Goal: Use online tool/utility: Utilize a website feature to perform a specific function

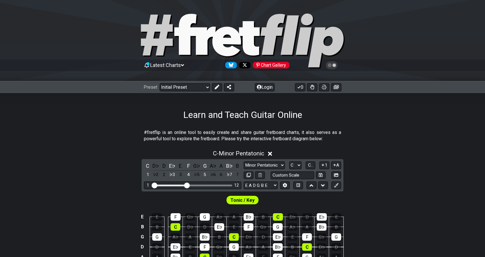
scroll to position [86, 0]
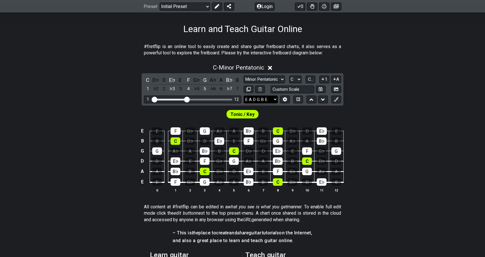
click at [263, 99] on select "E A D G B E E A D G B E E A D G B E B E A D F♯ B A D G C E A D A D G B E E♭ A♭ …" at bounding box center [261, 100] width 34 height 8
select select "E A D G C F"
click at [244, 96] on select "E A D G B E E A D G B E E A D G B E B E A D F♯ B A D G C E A D A D G B E E♭ A♭ …" at bounding box center [261, 100] width 34 height 8
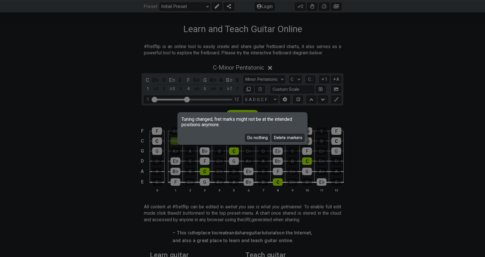
drag, startPoint x: 252, startPoint y: 122, endPoint x: 198, endPoint y: 120, distance: 53.9
click at [198, 120] on span "Tuning changed, fret marks might not be at the intended positions anymore." at bounding box center [242, 120] width 128 height 14
click at [259, 137] on button "Do nothing" at bounding box center [257, 138] width 25 height 8
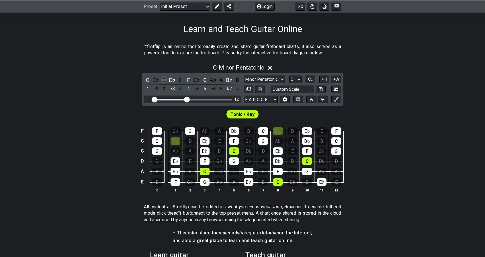
click at [165, 81] on div "D" at bounding box center [163, 80] width 7 height 8
click at [195, 82] on div "G♭" at bounding box center [196, 80] width 7 height 8
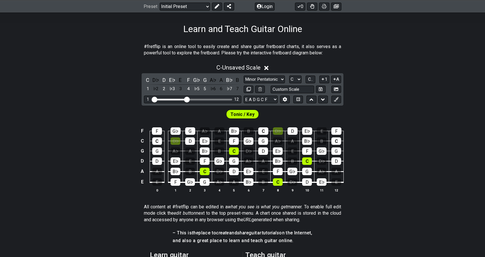
click at [381, 97] on div "C - Unsaved Scale C D♭ D E♭ E F G♭ G A♭ A B♭ B 1 ♭2 2 ♭3 3 4 ♭5 5 ♭6 6 ♭7 7 Min…" at bounding box center [242, 131] width 485 height 140
click at [293, 80] on select "A♭ A A♯ B♭ B C C♯ D♭ D D♯ E♭ E F F♯ G♭ G G♯" at bounding box center [295, 80] width 12 height 8
select select "A"
click at [289, 76] on select "A♭ A A♯ B♭ B C C♯ D♭ D D♯ E♭ E F F♯ G♭ G G♯" at bounding box center [295, 80] width 12 height 8
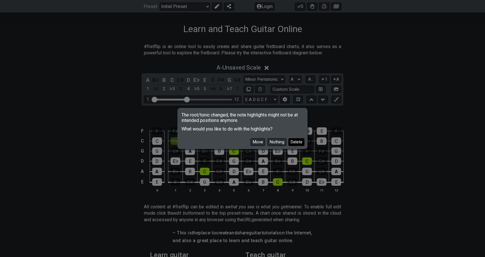
click at [300, 143] on button "Delete" at bounding box center [296, 142] width 16 height 8
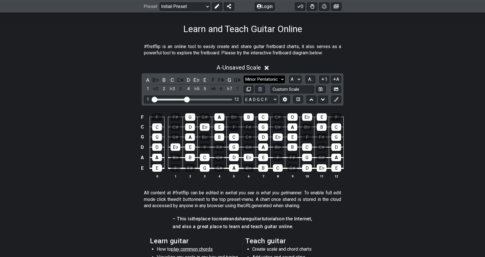
click at [273, 82] on select "Minor Pentatonic Click to edit Minor Pentatonic Major Pentatonic Minor Blues Ma…" at bounding box center [264, 80] width 41 height 8
click at [325, 53] on p "#fretflip is an online tool to easily create and share guitar fretboard charts,…" at bounding box center [242, 50] width 197 height 13
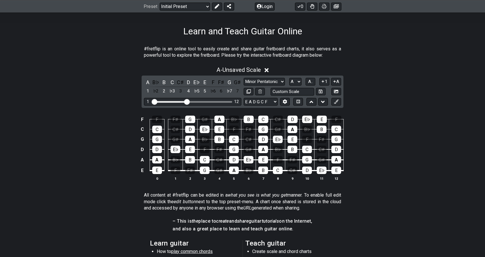
scroll to position [84, 0]
drag, startPoint x: 187, startPoint y: 99, endPoint x: 194, endPoint y: 99, distance: 6.9
click at [194, 101] on input "Visible fret range" at bounding box center [192, 101] width 81 height 0
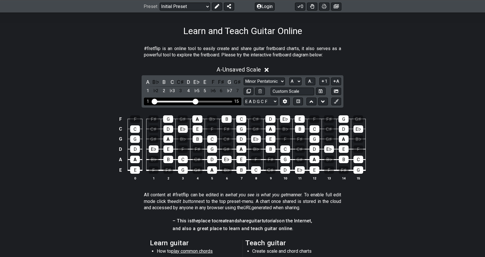
drag, startPoint x: 193, startPoint y: 99, endPoint x: 213, endPoint y: 98, distance: 20.1
click at [213, 98] on div "1 15" at bounding box center [192, 102] width 97 height 8
drag, startPoint x: 196, startPoint y: 100, endPoint x: 208, endPoint y: 101, distance: 11.5
click at [208, 101] on input "Visible fret range" at bounding box center [192, 101] width 81 height 0
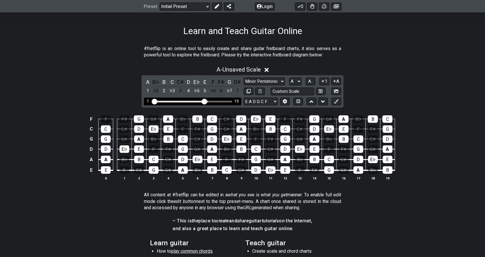
drag, startPoint x: 208, startPoint y: 101, endPoint x: 205, endPoint y: 101, distance: 3.5
click at [205, 101] on input "Visible fret range" at bounding box center [192, 101] width 81 height 0
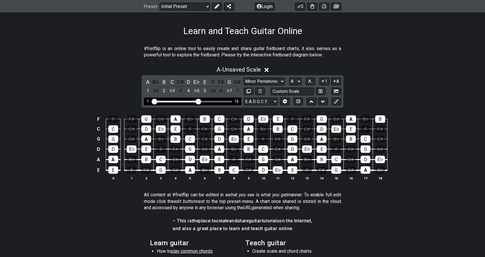
drag, startPoint x: 205, startPoint y: 101, endPoint x: 198, endPoint y: 101, distance: 6.9
click at [198, 101] on input "Visible fret range" at bounding box center [192, 101] width 81 height 0
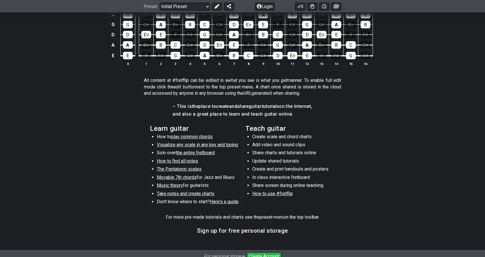
scroll to position [248, 0]
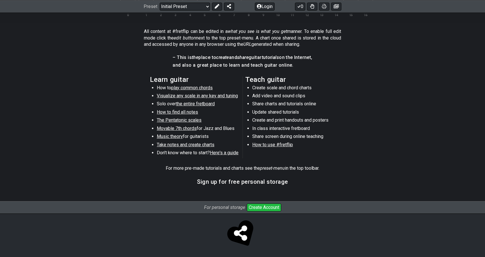
drag, startPoint x: 299, startPoint y: 181, endPoint x: 187, endPoint y: 179, distance: 112.1
click at [186, 179] on section "Sign up for free personal storage" at bounding box center [242, 184] width 485 height 15
drag, startPoint x: 219, startPoint y: 181, endPoint x: 293, endPoint y: 181, distance: 74.2
click at [287, 181] on section "Sign up for free personal storage" at bounding box center [242, 184] width 485 height 15
click at [293, 181] on section "Sign up for free personal storage" at bounding box center [242, 184] width 485 height 15
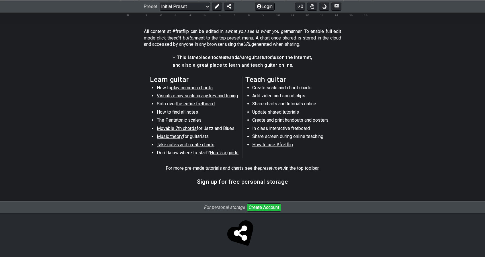
drag, startPoint x: 282, startPoint y: 183, endPoint x: 208, endPoint y: 184, distance: 74.5
click at [167, 180] on section "Sign up for free personal storage" at bounding box center [242, 184] width 485 height 15
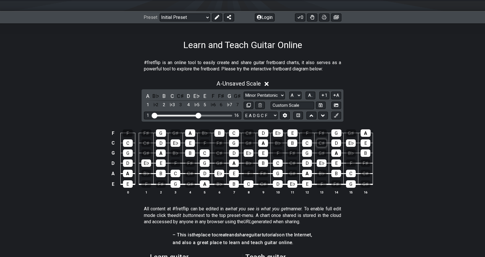
scroll to position [67, 0]
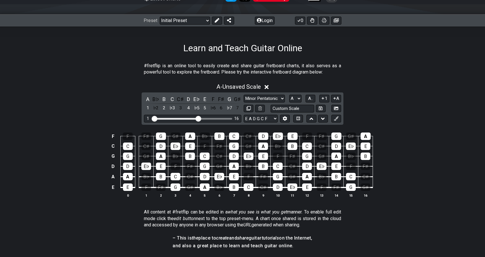
click at [397, 90] on div "A - Unsaved Scale" at bounding box center [242, 85] width 485 height 11
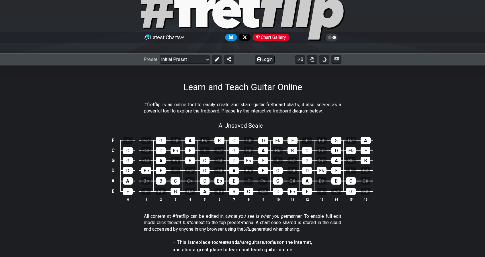
scroll to position [23, 0]
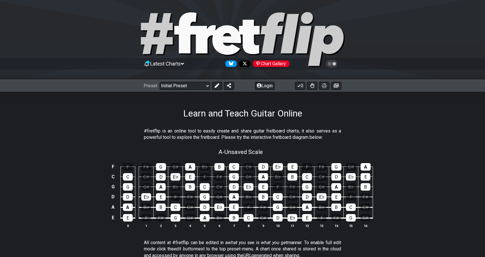
click at [236, 112] on h1 "Learn and Teach Guitar Online" at bounding box center [242, 113] width 119 height 11
click at [281, 141] on div "#fretflip is an online tool to easily create and share guitar fretboard charts,…" at bounding box center [242, 136] width 197 height 20
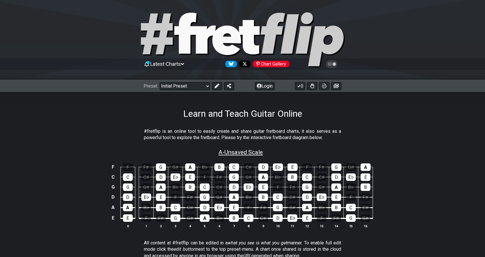
drag, startPoint x: 274, startPoint y: 150, endPoint x: 236, endPoint y: 150, distance: 38.4
click at [236, 150] on div "A - Unsaved Scale" at bounding box center [242, 151] width 485 height 10
select select "A"
select select "E A D G C F"
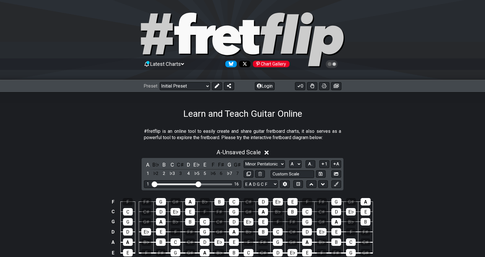
click at [303, 142] on div "#fretflip is an online tool to easily create and share guitar fretboard charts,…" at bounding box center [242, 136] width 197 height 20
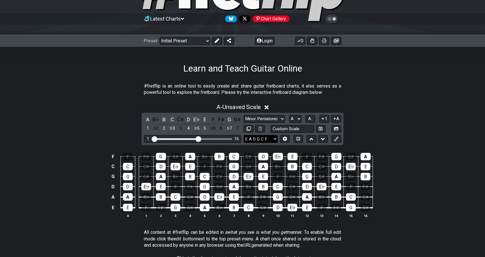
scroll to position [58, 0]
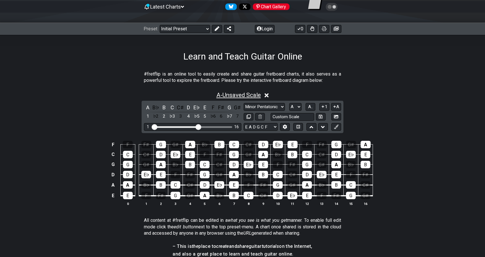
click at [251, 96] on span "A - Unsaved Scale" at bounding box center [238, 95] width 44 height 7
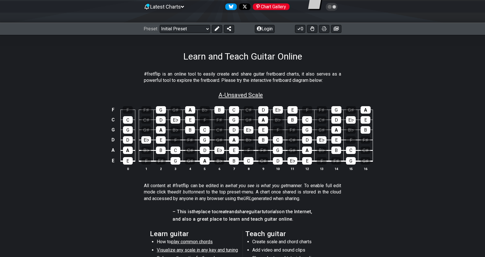
click at [252, 96] on span "A - Unsaved Scale" at bounding box center [240, 95] width 44 height 7
select select "A"
select select "E A D G C F"
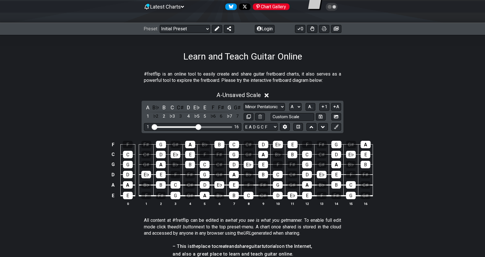
click at [400, 149] on div "F F F♯ G G♯ A B♭ B C C♯ D E♭ E F F♯ G G♯ A C C C♯ D E♭ E F F♯ G G♯ A B♭ B C C♯ …" at bounding box center [242, 174] width 485 height 81
click at [292, 108] on select "A♭ A A♯ B♭ B C C♯ D♭ D D♯ E♭ E F F♯ G♭ G G♯" at bounding box center [295, 107] width 12 height 8
select select "C"
click at [289, 103] on select "A♭ A A♯ B♭ B C C♯ D♭ D D♯ E♭ E F F♯ G♭ G G♯" at bounding box center [295, 107] width 12 height 8
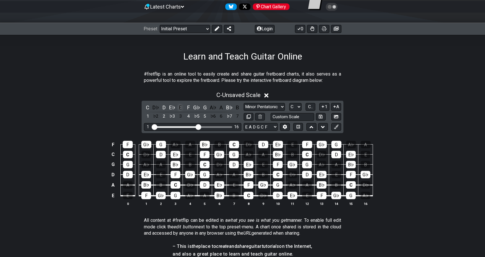
click at [181, 108] on div "E" at bounding box center [180, 108] width 7 height 8
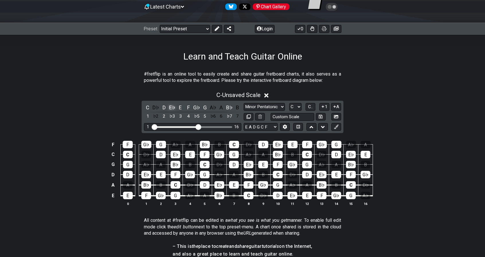
click at [173, 108] on div "E♭" at bounding box center [172, 108] width 7 height 8
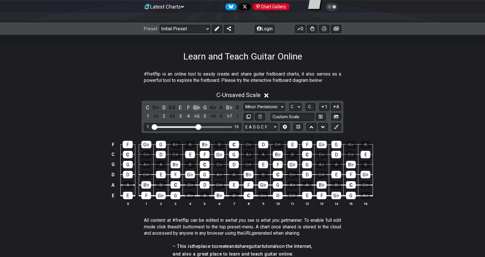
click at [194, 107] on div "G♭" at bounding box center [196, 108] width 7 height 8
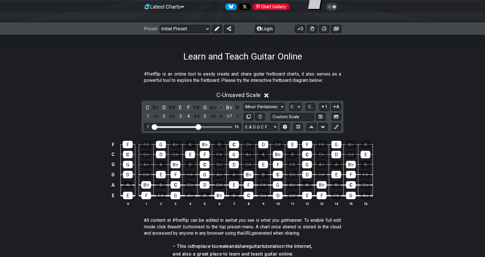
click at [220, 108] on div "A" at bounding box center [221, 108] width 7 height 8
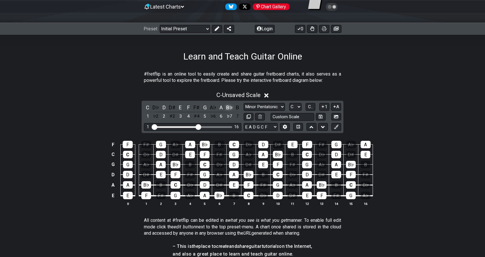
click at [231, 108] on div "B♭" at bounding box center [229, 108] width 7 height 8
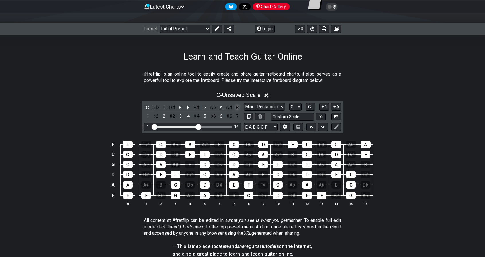
click at [239, 107] on div "B" at bounding box center [237, 108] width 7 height 8
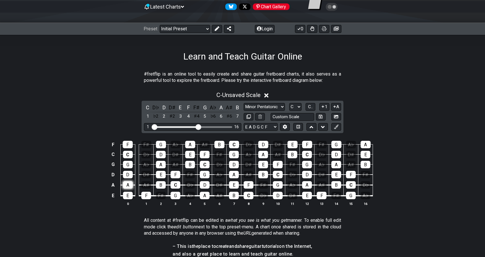
click at [129, 184] on div "A" at bounding box center [128, 184] width 10 height 7
click at [130, 186] on div "A" at bounding box center [128, 184] width 10 height 7
click at [208, 195] on div "A" at bounding box center [205, 195] width 10 height 7
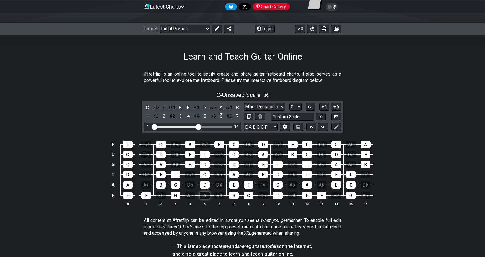
click at [208, 195] on div "A" at bounding box center [205, 195] width 10 height 7
click at [236, 186] on div "E" at bounding box center [234, 184] width 10 height 7
click at [231, 185] on div "E" at bounding box center [234, 184] width 10 height 7
click at [203, 192] on div "A" at bounding box center [205, 195] width 10 height 7
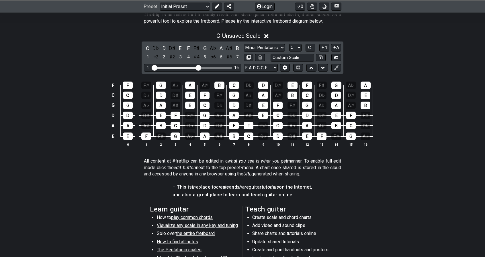
scroll to position [118, 0]
click at [294, 57] on input "text" at bounding box center [293, 58] width 44 height 8
type input "Custom Scale"
click at [392, 73] on div "C - Unsaved Scale C D♭ D D♯ E F F♯ G A♭ A A♯ B 1 ♭2 2 ♯2 3 4 ♯4 5 ♭6 6 ♯6 7 Min…" at bounding box center [242, 92] width 485 height 126
click at [334, 60] on button at bounding box center [336, 58] width 10 height 8
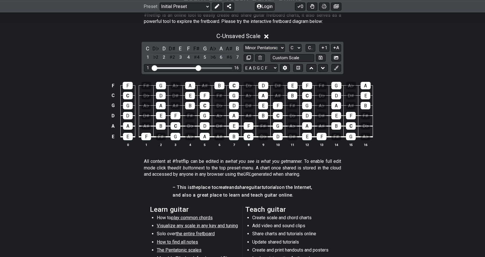
click at [361, 61] on div "C - Unsaved Scale C D♭ D D♯ E F F♯ G A♭ A A♯ B 1 ♭2 2 ♯2 3 4 ♯4 5 ♭6 6 ♯6 7 Min…" at bounding box center [242, 92] width 485 height 126
click at [335, 58] on icon at bounding box center [336, 57] width 4 height 3
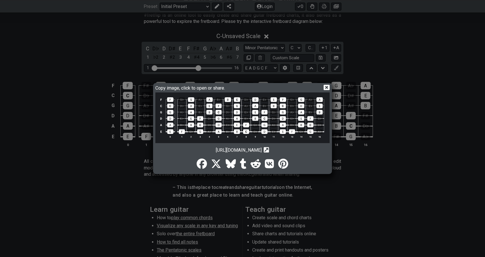
drag, startPoint x: 267, startPoint y: 92, endPoint x: 273, endPoint y: 89, distance: 6.4
click at [273, 89] on div "Copy image, click to open or share." at bounding box center [242, 89] width 174 height 8
click at [329, 87] on icon at bounding box center [327, 87] width 6 height 5
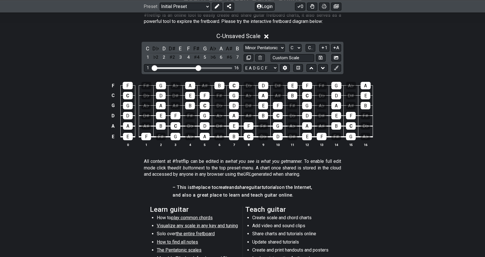
click at [435, 163] on section "All content at #fretflip can be edited in a what you see is what you get manner…" at bounding box center [242, 169] width 485 height 26
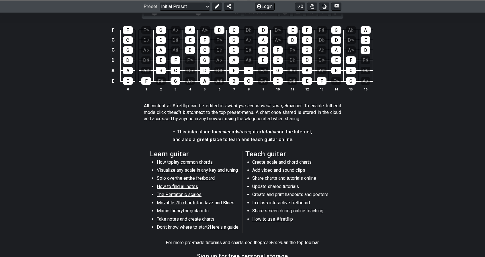
scroll to position [133, 0]
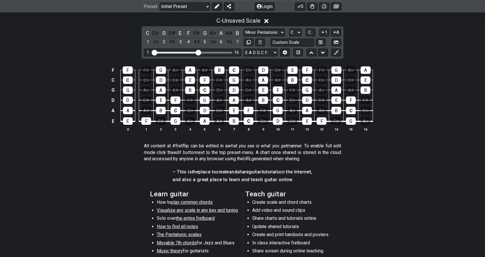
drag, startPoint x: 326, startPoint y: 158, endPoint x: 150, endPoint y: 144, distance: 176.5
click at [150, 145] on p "All content at #fretflip can be edited in a what you see is what you get manner…" at bounding box center [242, 152] width 197 height 19
click at [146, 144] on p "All content at #fretflip can be edited in a what you see is what you get manner…" at bounding box center [242, 152] width 197 height 19
drag, startPoint x: 141, startPoint y: 143, endPoint x: 298, endPoint y: 150, distance: 157.5
click at [295, 151] on section "All content at #fretflip can be edited in a what you see is what you get manner…" at bounding box center [242, 154] width 485 height 26
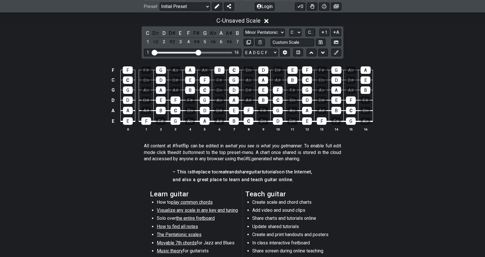
click at [298, 150] on p "All content at #fretflip can be edited in a what you see is what you get manner…" at bounding box center [242, 152] width 197 height 19
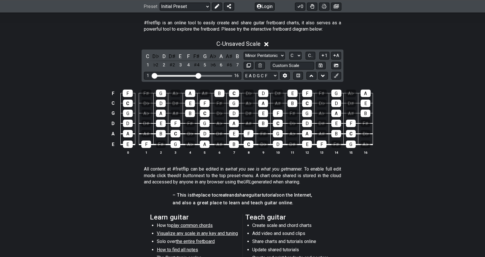
scroll to position [110, 0]
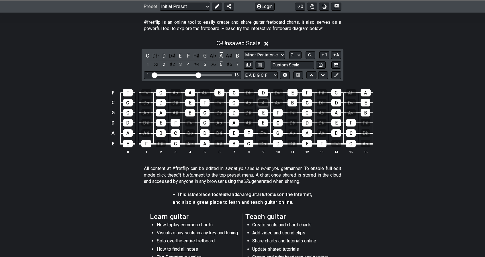
click at [260, 102] on div "A" at bounding box center [263, 102] width 10 height 7
click at [313, 54] on span "C.." at bounding box center [310, 54] width 5 height 5
click at [313, 54] on span "1..7" at bounding box center [310, 54] width 7 height 5
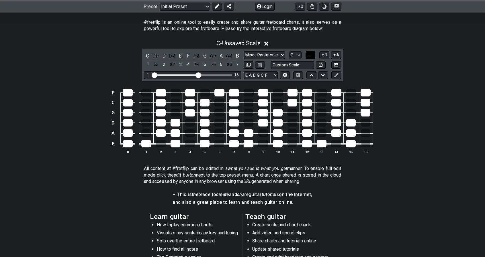
click at [313, 54] on button "..." at bounding box center [311, 55] width 10 height 8
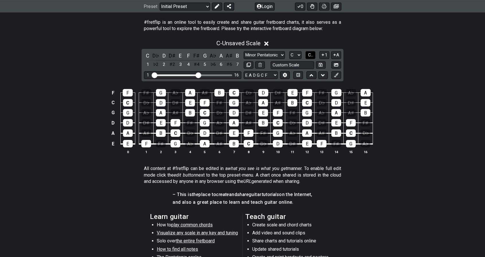
click at [313, 54] on span "C.." at bounding box center [310, 54] width 5 height 5
click at [313, 54] on span "1..7" at bounding box center [310, 54] width 7 height 5
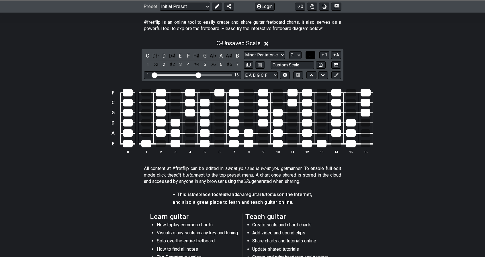
click at [313, 54] on button "..." at bounding box center [311, 55] width 10 height 8
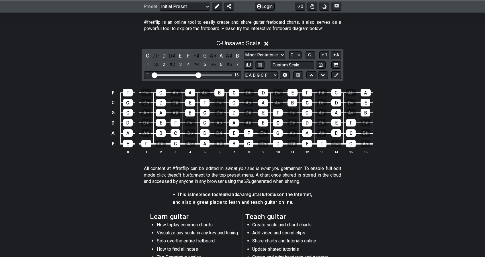
click at [376, 56] on div "C - Unsaved Scale C D♭ D D♯ E F F♯ G A♭ A A♯ B 1 ♭2 2 ♯2 3 4 ♯4 5 ♭6 6 ♯6 7 Min…" at bounding box center [242, 99] width 485 height 126
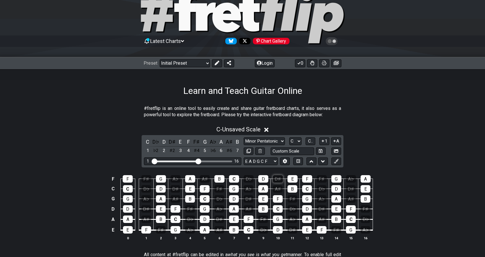
scroll to position [86, 0]
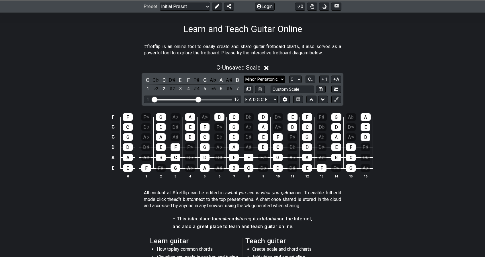
click at [264, 76] on select "Minor Pentatonic Click to edit Minor Pentatonic Major Pentatonic Minor Blues Ma…" at bounding box center [264, 80] width 41 height 8
click at [244, 76] on select "Minor Pentatonic Click to edit Minor Pentatonic Major Pentatonic Minor Blues Ma…" at bounding box center [264, 80] width 41 height 8
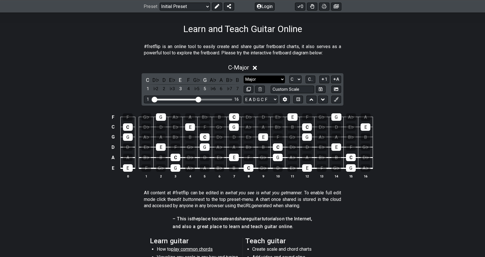
click at [255, 77] on select "Minor Pentatonic Click to edit Minor Pentatonic Major Pentatonic Minor Blues Ma…" at bounding box center [264, 80] width 41 height 8
click at [244, 76] on select "Minor Pentatonic Click to edit Minor Pentatonic Major Pentatonic Minor Blues Ma…" at bounding box center [264, 80] width 41 height 8
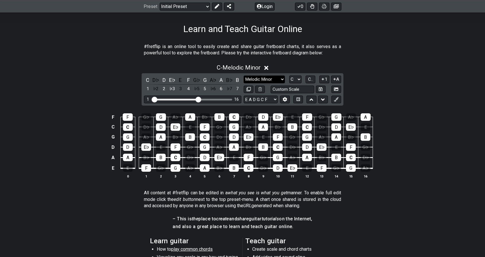
click at [268, 81] on select "Minor Pentatonic Click to edit Minor Pentatonic Major Pentatonic Minor Blues Ma…" at bounding box center [264, 80] width 41 height 8
click at [244, 76] on select "Minor Pentatonic Click to edit Minor Pentatonic Major Pentatonic Minor Blues Ma…" at bounding box center [264, 80] width 41 height 8
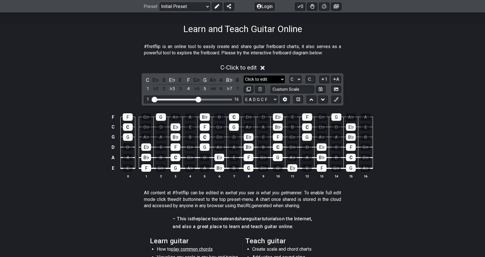
click at [264, 80] on select "Minor Pentatonic Click to edit Minor Pentatonic Major Pentatonic Minor Blues Ma…" at bounding box center [264, 80] width 41 height 8
click at [244, 76] on select "Minor Pentatonic Click to edit Minor Pentatonic Major Pentatonic Minor Blues Ma…" at bounding box center [264, 80] width 41 height 8
click at [264, 79] on select "Minor Pentatonic Click to edit Minor Pentatonic Major Pentatonic Minor Blues Ma…" at bounding box center [264, 80] width 41 height 8
select select "Click to edit"
click at [244, 76] on select "Minor Pentatonic Click to edit Minor Pentatonic Major Pentatonic Minor Blues Ma…" at bounding box center [264, 80] width 41 height 8
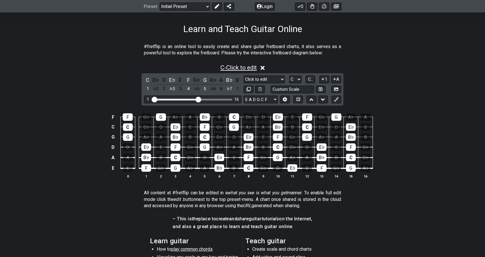
click at [248, 70] on span "C - Click to edit" at bounding box center [238, 67] width 36 height 7
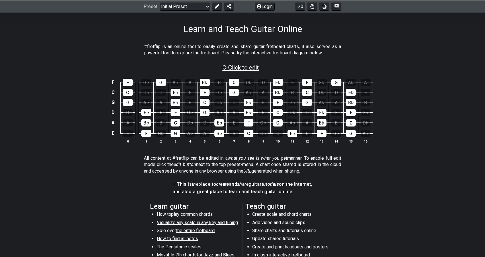
click at [248, 70] on span "C - Click to edit" at bounding box center [240, 67] width 36 height 7
select select "Click to edit"
select select "C"
select select "E A D G C F"
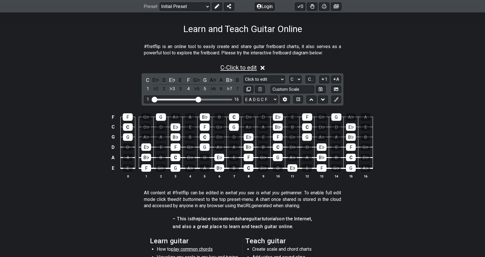
click at [250, 68] on span "C - Click to edit" at bounding box center [238, 67] width 36 height 7
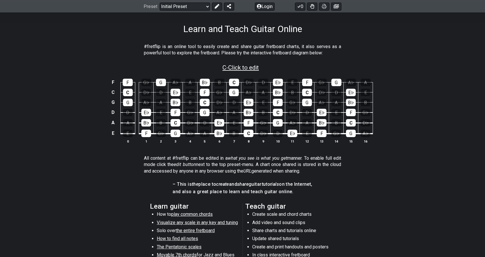
click at [250, 68] on span "C - Click to edit" at bounding box center [240, 67] width 36 height 7
select select "Click to edit"
select select "C"
select select "E A D G C F"
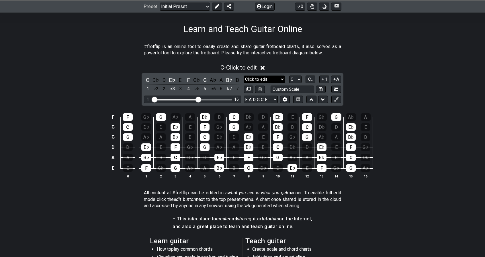
click at [255, 76] on select "Minor Pentatonic Click to edit Minor Pentatonic Major Pentatonic Minor Blues Ma…" at bounding box center [264, 80] width 41 height 8
click at [244, 76] on select "Minor Pentatonic Click to edit Minor Pentatonic Major Pentatonic Minor Blues Ma…" at bounding box center [264, 80] width 41 height 8
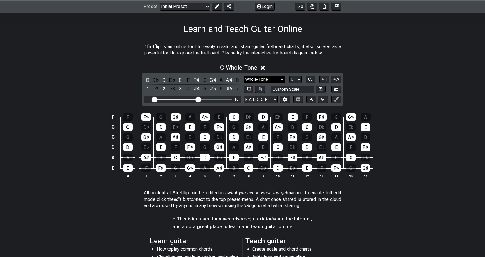
drag, startPoint x: 263, startPoint y: 78, endPoint x: 264, endPoint y: 83, distance: 4.4
click at [263, 77] on select "Minor Pentatonic Click to edit Minor Pentatonic Major Pentatonic Minor Blues Ma…" at bounding box center [264, 80] width 41 height 8
click at [244, 76] on select "Minor Pentatonic Click to edit Minor Pentatonic Major Pentatonic Minor Blues Ma…" at bounding box center [264, 80] width 41 height 8
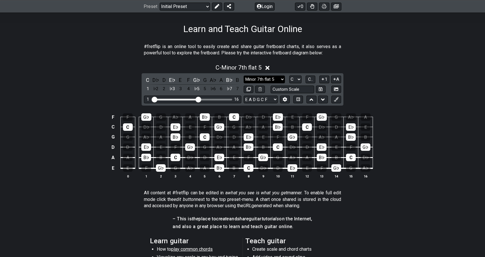
drag, startPoint x: 261, startPoint y: 78, endPoint x: 261, endPoint y: 82, distance: 4.6
click at [261, 78] on select "Minor Pentatonic Click to edit Minor Pentatonic Major Pentatonic Minor Blues Ma…" at bounding box center [264, 80] width 41 height 8
click at [244, 76] on select "Minor Pentatonic Click to edit Minor Pentatonic Major Pentatonic Minor Blues Ma…" at bounding box center [264, 80] width 41 height 8
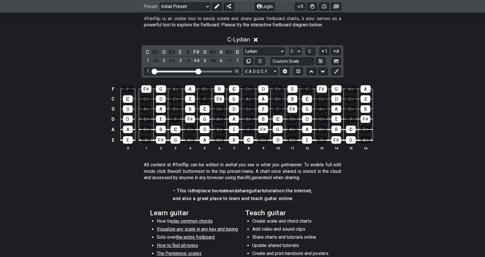
scroll to position [115, 0]
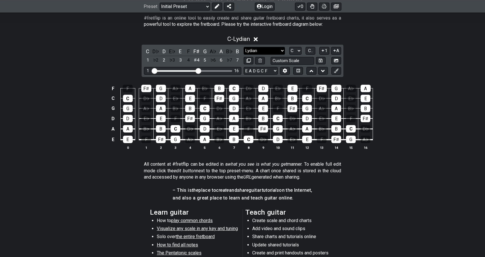
click at [268, 53] on select "Minor Pentatonic Click to edit Minor Pentatonic Major Pentatonic Minor Blues Ma…" at bounding box center [264, 51] width 41 height 8
click at [244, 47] on select "Minor Pentatonic Click to edit Minor Pentatonic Major Pentatonic Minor Blues Ma…" at bounding box center [264, 51] width 41 height 8
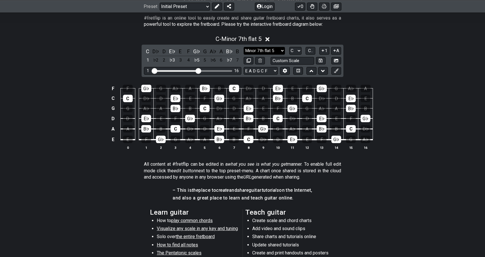
drag, startPoint x: 265, startPoint y: 51, endPoint x: 265, endPoint y: 54, distance: 3.2
click at [265, 51] on select "Minor Pentatonic Click to edit Minor Pentatonic Major Pentatonic Minor Blues Ma…" at bounding box center [264, 51] width 41 height 8
select select "Superlocrian / Altered"
click at [244, 47] on select "Minor Pentatonic Click to edit Minor Pentatonic Major Pentatonic Minor Blues Ma…" at bounding box center [264, 51] width 41 height 8
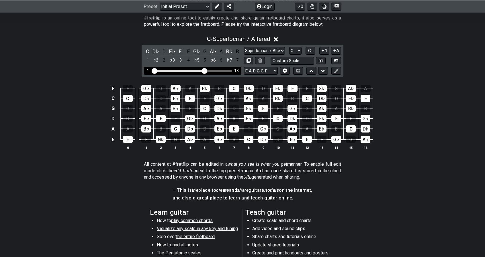
drag, startPoint x: 200, startPoint y: 71, endPoint x: 203, endPoint y: 71, distance: 3.2
click at [203, 71] on input "Visible fret range" at bounding box center [192, 71] width 81 height 0
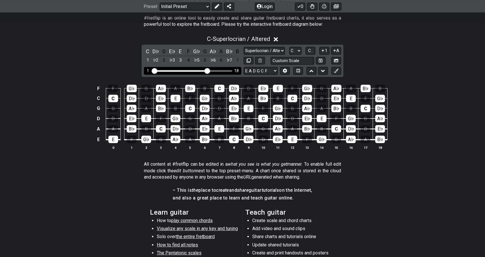
drag, startPoint x: 202, startPoint y: 71, endPoint x: 208, endPoint y: 71, distance: 5.5
click at [208, 71] on input "Visible fret range" at bounding box center [192, 71] width 81 height 0
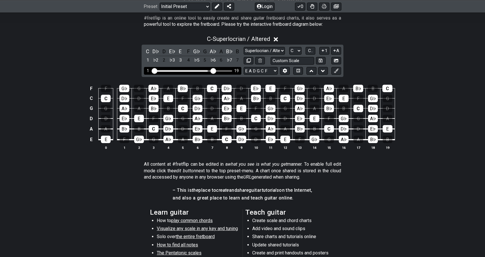
drag, startPoint x: 207, startPoint y: 71, endPoint x: 213, endPoint y: 70, distance: 6.3
click at [213, 71] on input "Visible fret range" at bounding box center [192, 71] width 81 height 0
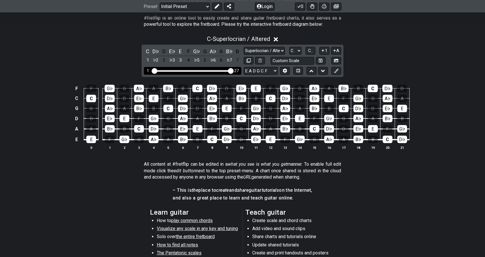
drag, startPoint x: 213, startPoint y: 70, endPoint x: 232, endPoint y: 70, distance: 18.6
click at [232, 71] on input "Visible fret range" at bounding box center [192, 71] width 81 height 0
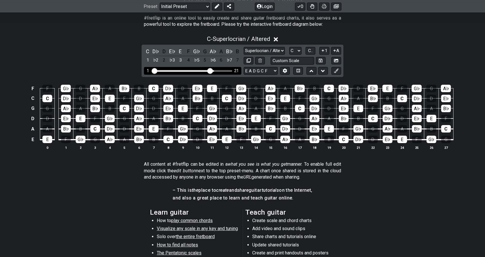
drag, startPoint x: 228, startPoint y: 70, endPoint x: 211, endPoint y: 71, distance: 17.2
click at [211, 71] on input "Visible fret range" at bounding box center [192, 71] width 81 height 0
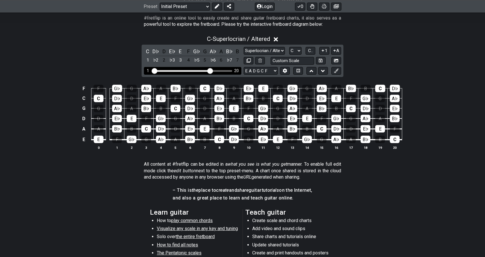
click at [209, 71] on input "Visible fret range" at bounding box center [192, 71] width 81 height 0
click at [208, 71] on input "Visible fret range" at bounding box center [192, 71] width 81 height 0
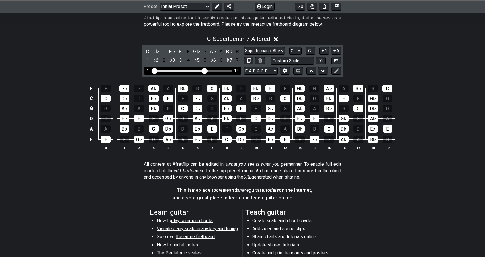
drag, startPoint x: 209, startPoint y: 71, endPoint x: 205, endPoint y: 71, distance: 4.0
click at [205, 71] on input "Visible fret range" at bounding box center [192, 71] width 81 height 0
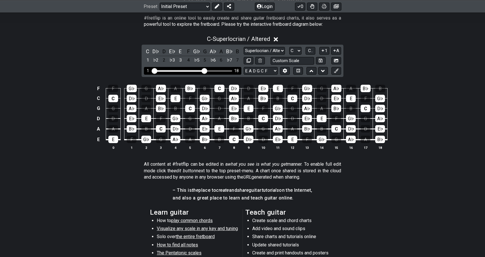
click at [204, 71] on input "Visible fret range" at bounding box center [192, 71] width 81 height 0
drag, startPoint x: 203, startPoint y: 71, endPoint x: 199, endPoint y: 73, distance: 4.9
click at [199, 71] on input "Visible fret range" at bounding box center [192, 71] width 81 height 0
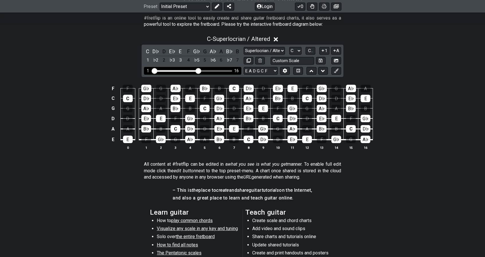
click at [199, 73] on div "1 16" at bounding box center [192, 71] width 97 height 8
click at [418, 177] on section "All content at #fretflip can be edited in a what you see is what you get manner…" at bounding box center [242, 172] width 485 height 26
click at [278, 39] on icon at bounding box center [276, 39] width 4 height 4
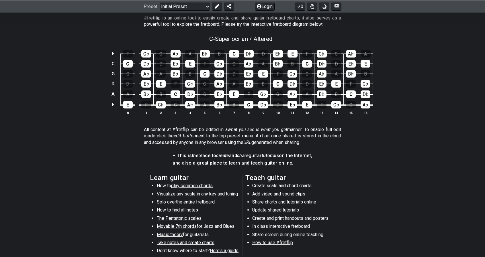
click at [276, 39] on div "C - Superlocrian / Altered" at bounding box center [242, 37] width 485 height 10
select select "Superlocrian / Altered"
select select "C"
select select "E A D G C F"
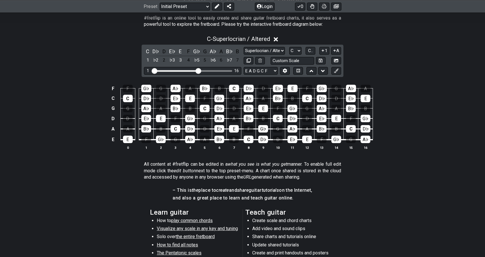
click at [28, 201] on section "– This is the place to create and share guitar tutorials on the Internet, and a…" at bounding box center [242, 196] width 485 height 22
click at [406, 231] on section "Learn guitar How to play common chords Visualize any scale in any key and tunin…" at bounding box center [242, 251] width 485 height 89
click at [271, 47] on select "Minor Pentatonic Click to edit Minor Pentatonic Major Pentatonic Minor Blues Ma…" at bounding box center [264, 51] width 41 height 8
click at [244, 47] on select "Minor Pentatonic Click to edit Minor Pentatonic Major Pentatonic Minor Blues Ma…" at bounding box center [264, 51] width 41 height 8
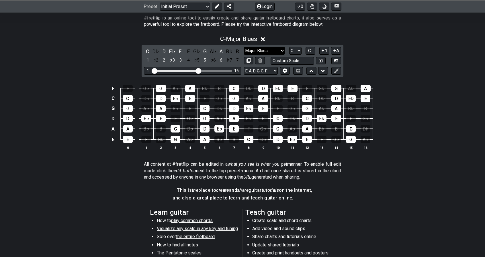
click at [267, 52] on select "Minor Pentatonic Click to edit Minor Pentatonic Major Pentatonic Minor Blues Ma…" at bounding box center [264, 51] width 41 height 8
drag, startPoint x: 162, startPoint y: 49, endPoint x: 166, endPoint y: 49, distance: 4.0
click at [162, 49] on div "D" at bounding box center [163, 52] width 7 height 8
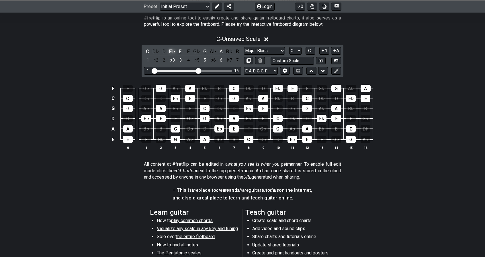
click at [171, 51] on div "E♭" at bounding box center [172, 52] width 7 height 8
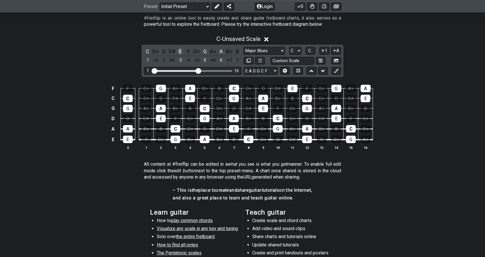
click at [179, 50] on div "E" at bounding box center [180, 52] width 7 height 8
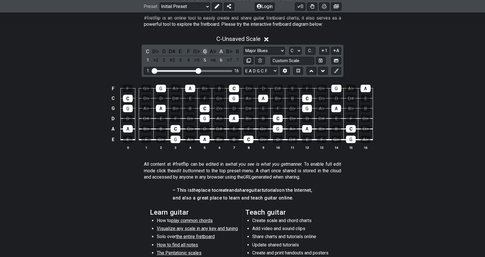
click at [204, 49] on div "G" at bounding box center [204, 52] width 7 height 8
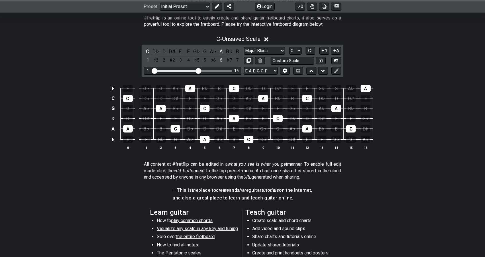
click at [217, 50] on div "C D♭ D D♯ E F G♭ G A♭ A B♭ B 1 ♭2 2 ♯2 3 4 ♭5 5 ♭6 6 ♭7 7" at bounding box center [192, 56] width 97 height 17
click at [218, 50] on div "C D♭ D D♯ E F G♭ G A♭ A B♭ B 1 ♭2 2 ♯2 3 4 ♭5 5 ♭6 6 ♭7 7" at bounding box center [192, 56] width 97 height 17
click at [260, 48] on select "Minor Pentatonic Click to edit Minor Pentatonic Major Pentatonic Minor Blues Ma…" at bounding box center [264, 51] width 41 height 8
click at [222, 50] on div "A" at bounding box center [221, 52] width 7 height 8
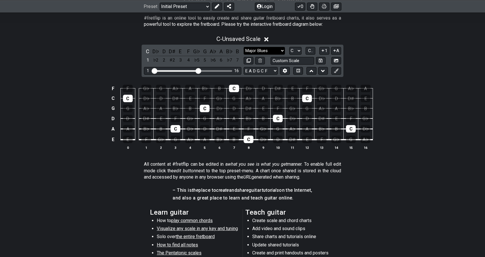
drag, startPoint x: 252, startPoint y: 50, endPoint x: 254, endPoint y: 52, distance: 3.3
click at [252, 50] on select "Minor Pentatonic Click to edit Minor Pentatonic Major Pentatonic Minor Blues Ma…" at bounding box center [264, 51] width 41 height 8
select select "Click to edit"
click at [244, 47] on select "Minor Pentatonic Click to edit Minor Pentatonic Major Pentatonic Minor Blues Ma…" at bounding box center [264, 51] width 41 height 8
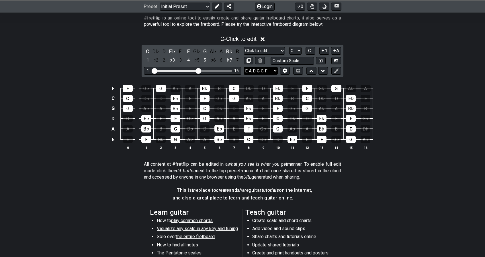
click at [265, 69] on select "E A D G B E E A D G B E E A D G B E B E A D F♯ B A D G C E A D A D G B E E♭ A♭ …" at bounding box center [261, 71] width 34 height 8
click at [244, 67] on select "E A D G B E E A D G B E E A D G B E B E A D F♯ B A D G C E A D A D G B E E♭ A♭ …" at bounding box center [261, 71] width 34 height 8
click at [171, 52] on div "E♭" at bounding box center [172, 52] width 7 height 8
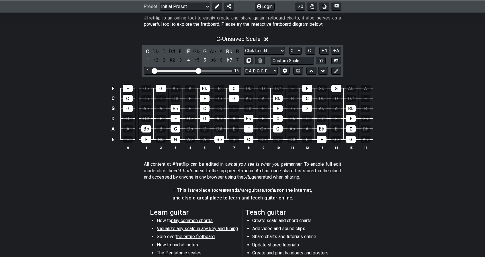
click at [187, 52] on div "F" at bounding box center [188, 52] width 7 height 8
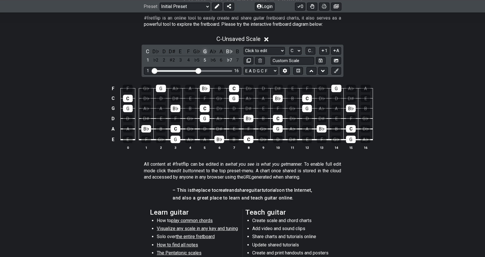
click at [202, 52] on div "G" at bounding box center [204, 52] width 7 height 8
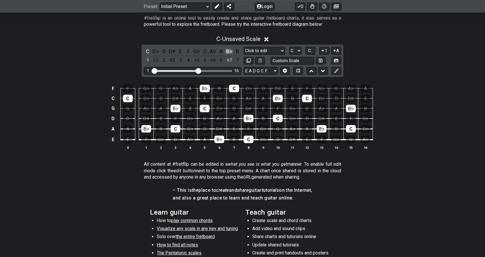
click at [228, 52] on div "B♭" at bounding box center [229, 52] width 7 height 8
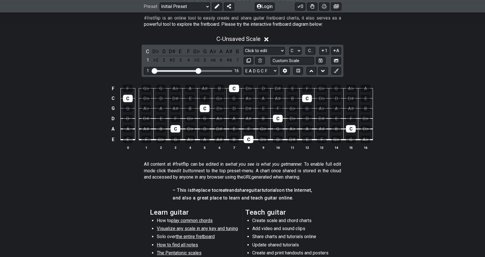
click at [408, 211] on section "Learn guitar How to play common chords Visualize any scale in any key and tunin…" at bounding box center [242, 251] width 485 height 89
